Goal: Consume media (video, audio)

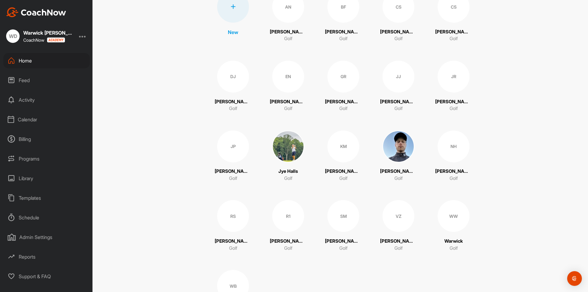
scroll to position [122, 0]
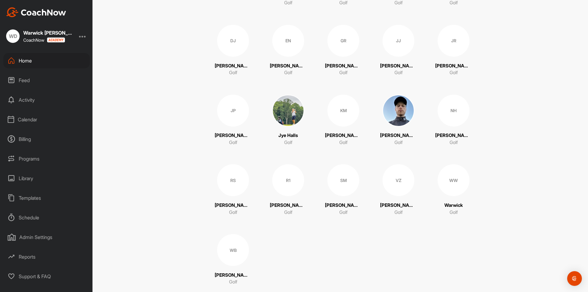
click at [234, 251] on div "WB" at bounding box center [233, 250] width 32 height 32
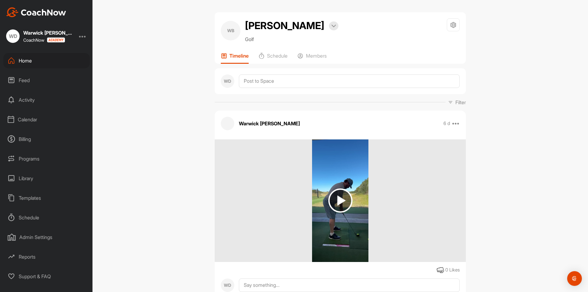
click at [356, 169] on img at bounding box center [340, 200] width 57 height 122
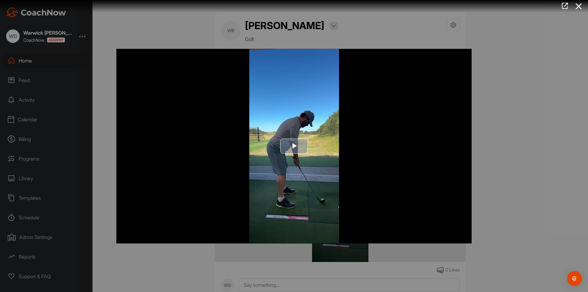
click at [328, 107] on img "Video Player" at bounding box center [293, 146] width 355 height 194
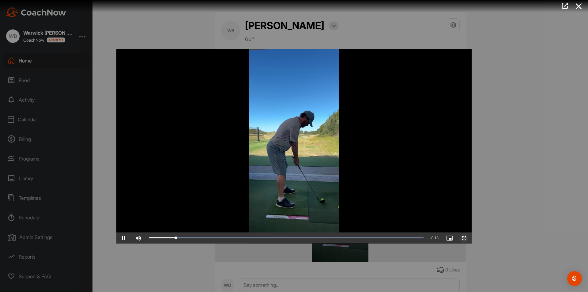
click at [465, 238] on span "Video Player" at bounding box center [464, 238] width 15 height 0
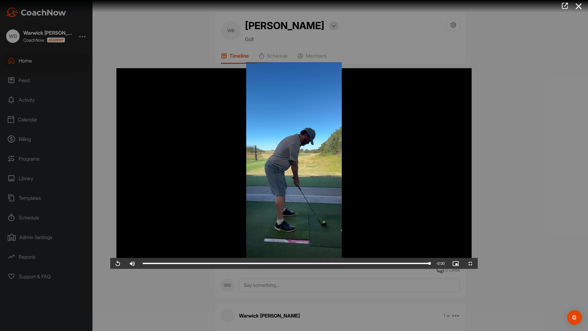
click at [470, 147] on video "Video Player" at bounding box center [293, 165] width 367 height 207
click at [419, 209] on video "Video Player" at bounding box center [293, 165] width 367 height 207
click at [478, 263] on span "Video Player" at bounding box center [470, 263] width 15 height 0
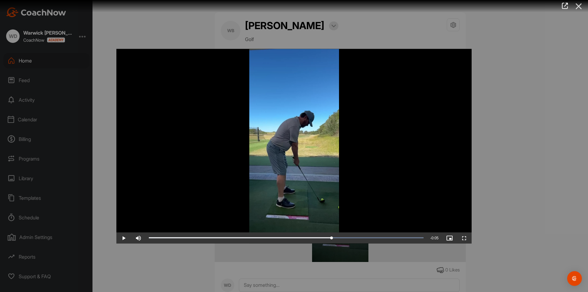
click at [576, 9] on icon at bounding box center [579, 6] width 14 height 11
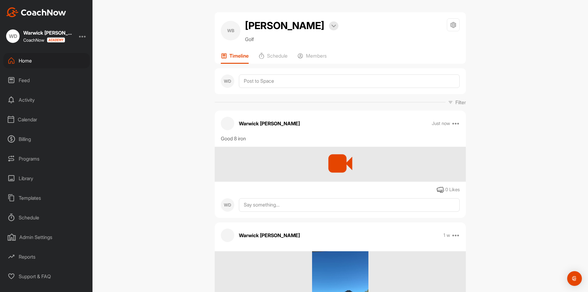
click at [311, 170] on div at bounding box center [340, 164] width 251 height 35
click at [339, 162] on div at bounding box center [340, 163] width 33 height 33
click at [335, 163] on div at bounding box center [340, 163] width 33 height 33
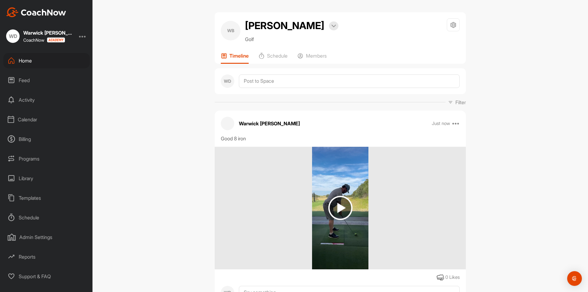
click at [325, 167] on img at bounding box center [340, 208] width 57 height 122
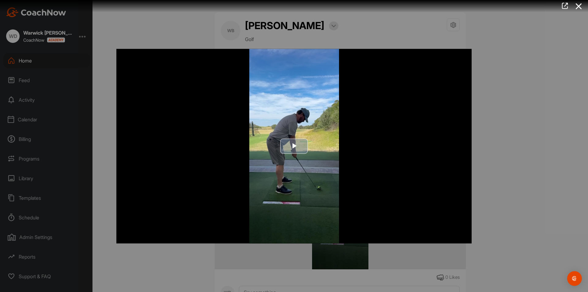
click at [327, 116] on img "Video Player" at bounding box center [293, 146] width 355 height 194
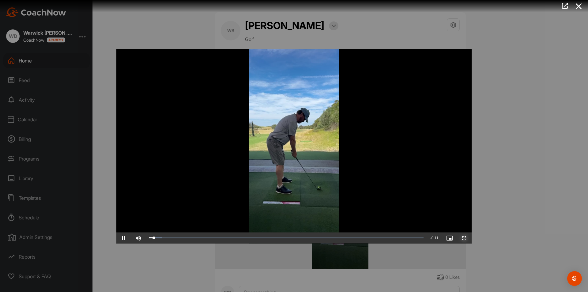
click at [463, 238] on span "Video Player" at bounding box center [464, 238] width 15 height 0
